Goal: Understand process/instructions

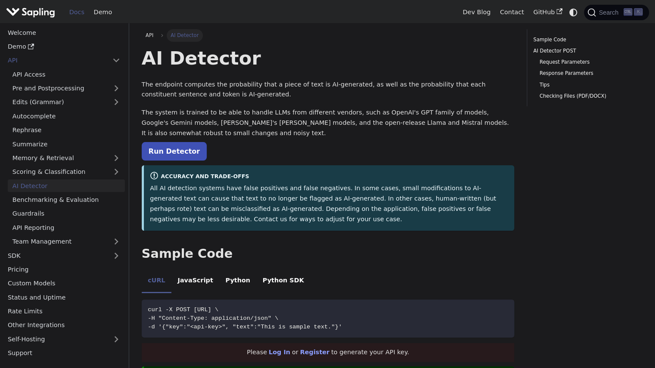
scroll to position [74, 0]
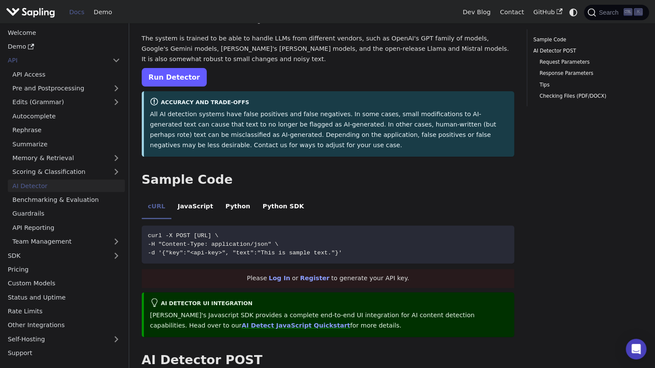
click at [189, 81] on link "Run Detector" at bounding box center [174, 77] width 65 height 19
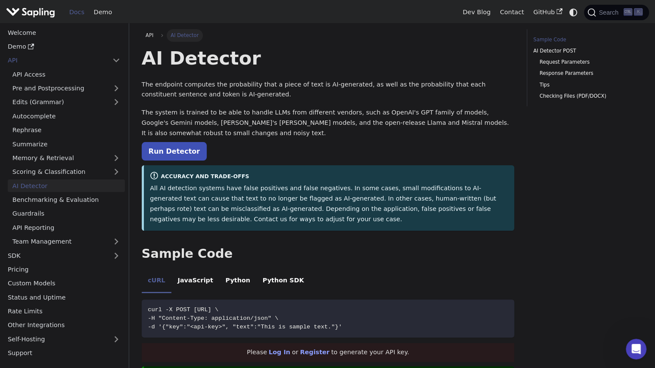
scroll to position [199, 0]
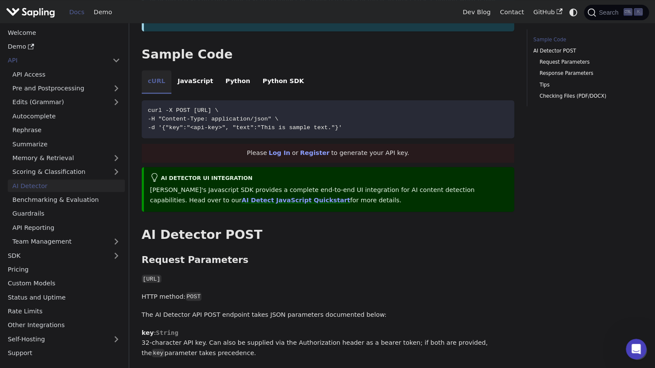
click at [158, 82] on li "cURL" at bounding box center [157, 82] width 30 height 24
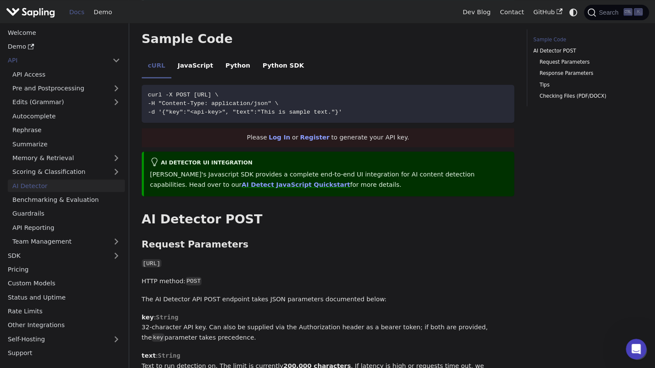
scroll to position [219, 0]
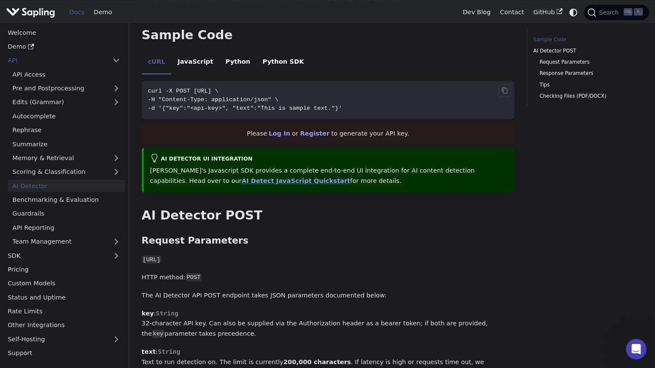
click at [218, 88] on span "curl -X POST [URL] \" at bounding box center [183, 91] width 71 height 6
click at [332, 148] on div "AI Detector UI integration Sapling's Javascript SDK provides a complete end-to-…" at bounding box center [328, 170] width 373 height 45
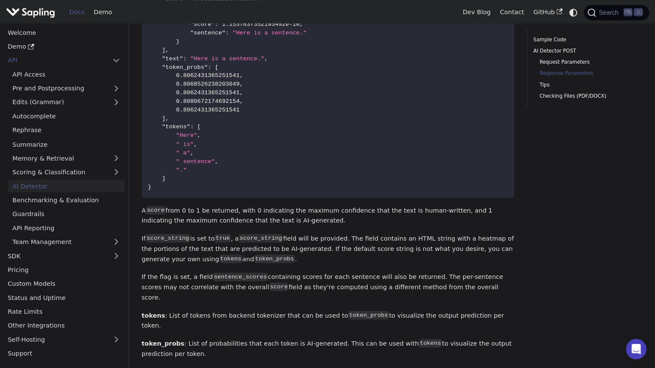
scroll to position [839, 0]
click at [232, 131] on code "{ "score" : 0.8016229165451867 , "sentence_scores" : [ { "score" : 1.1537837352…" at bounding box center [328, 90] width 373 height 218
click at [215, 112] on span "0.8062431365251541" at bounding box center [208, 110] width 64 height 6
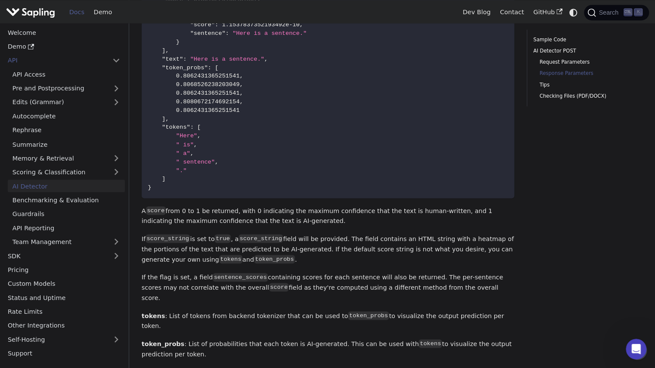
click at [325, 180] on code "{ "score" : 0.8016229165451867 , "sentence_scores" : [ { "score" : 1.1537837352…" at bounding box center [328, 90] width 373 height 218
